Goal: Task Accomplishment & Management: Manage account settings

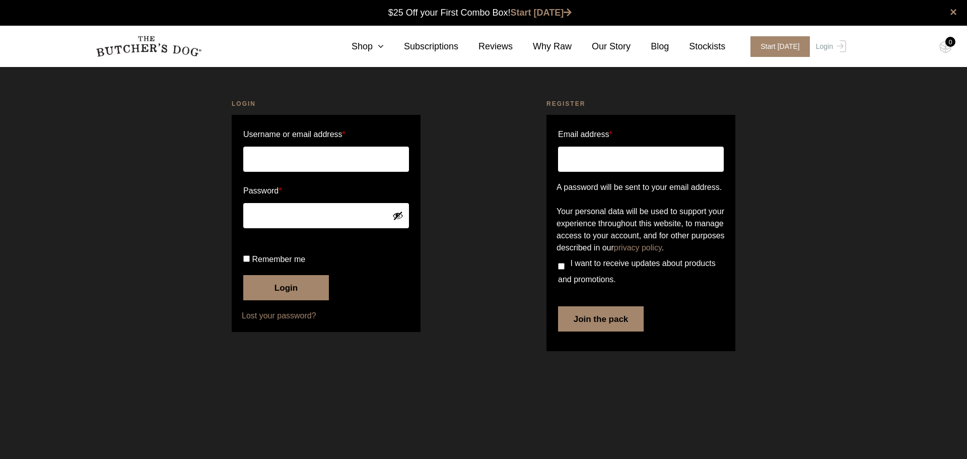
type input "[EMAIL_ADDRESS][DOMAIN_NAME]"
click at [298, 300] on button "Login" at bounding box center [286, 287] width 86 height 25
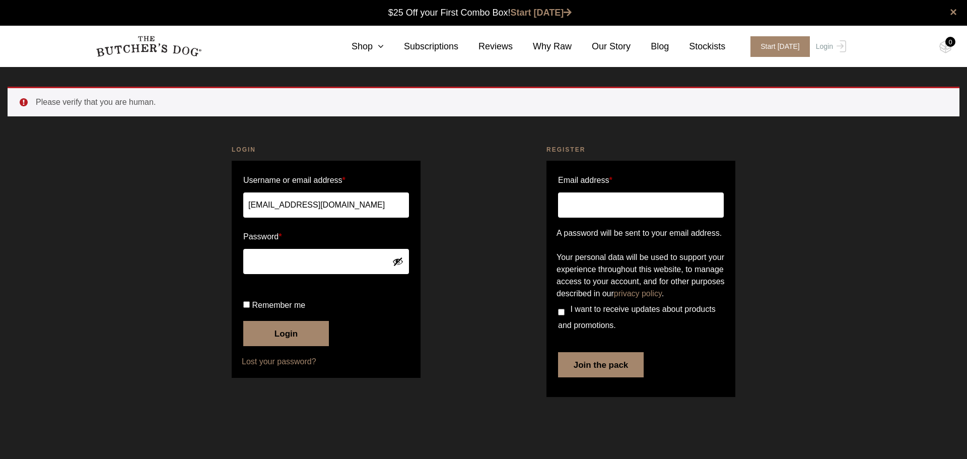
click at [249, 308] on input "Remember me" at bounding box center [246, 304] width 7 height 7
checkbox input "true"
